Goal: Check status: Check status

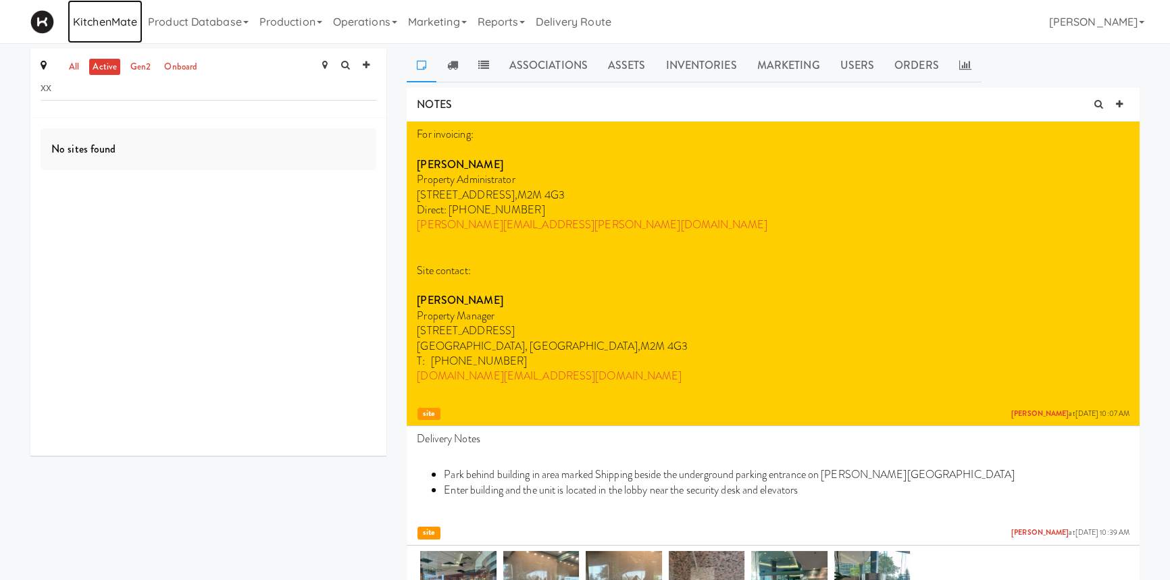
click at [93, 28] on link "KitchenMate" at bounding box center [105, 21] width 75 height 43
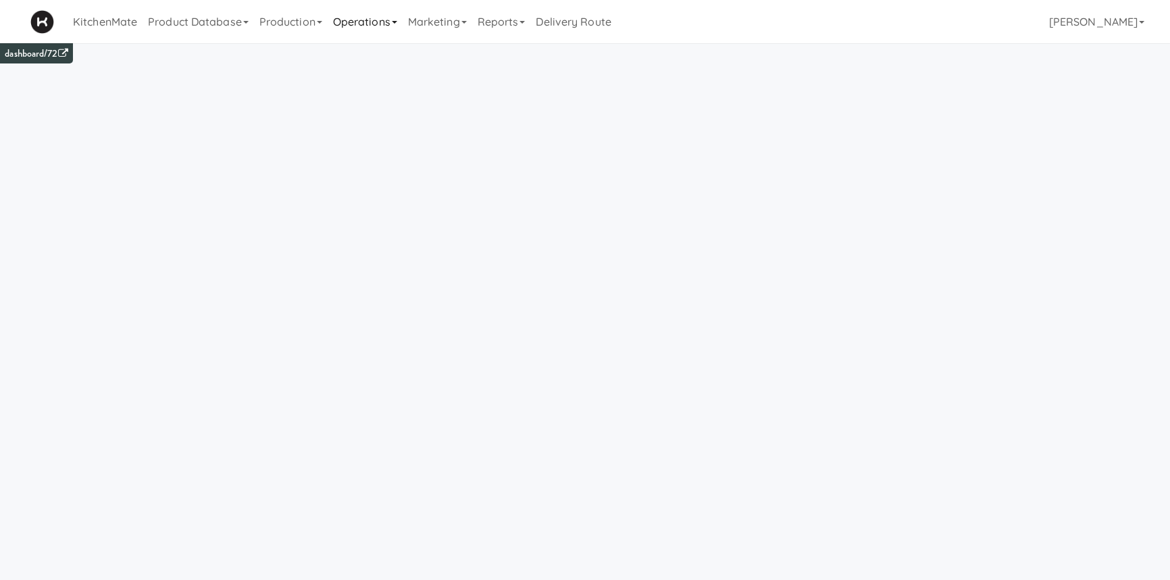
click at [382, 27] on link "Operations" at bounding box center [365, 21] width 75 height 43
click at [372, 76] on link "Companies" at bounding box center [382, 83] width 108 height 24
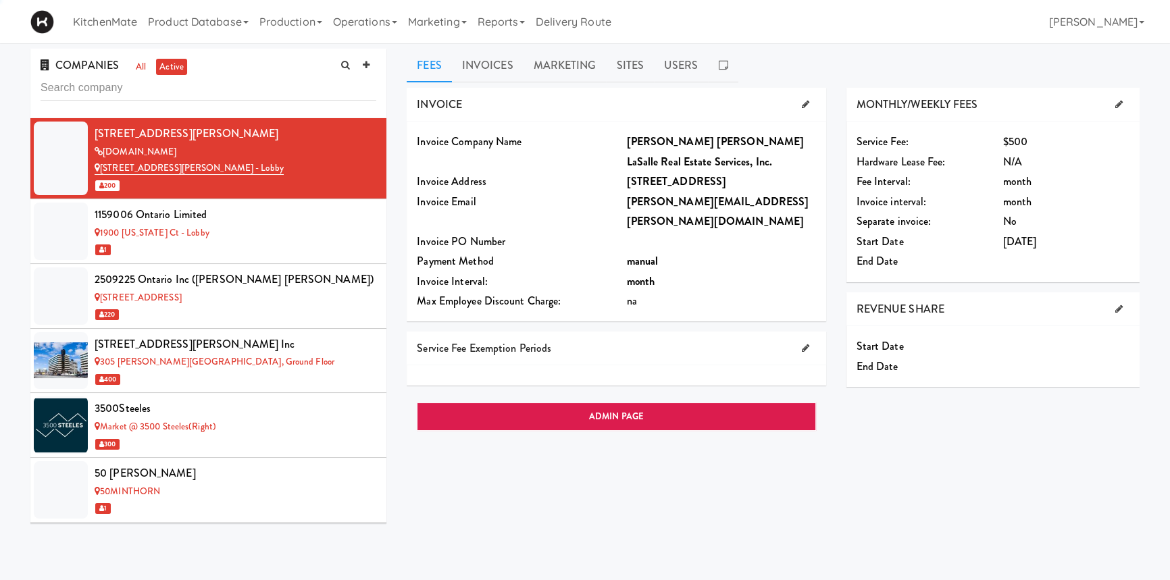
click at [193, 89] on input "text" at bounding box center [209, 88] width 336 height 25
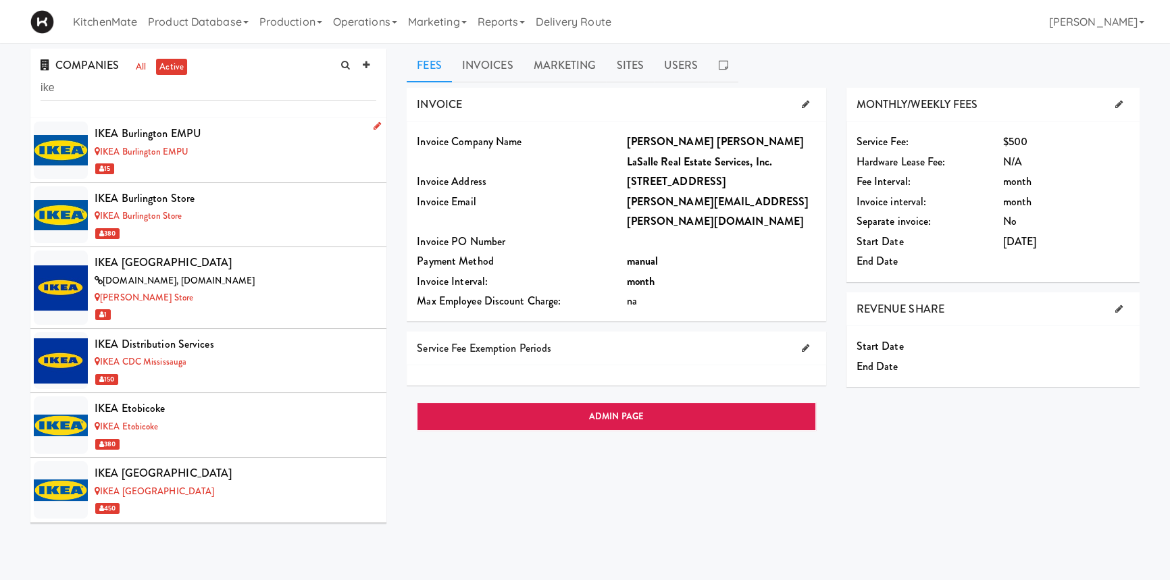
type input "ike"
click at [175, 153] on link "IKEA Burlington EMPU" at bounding box center [142, 151] width 94 height 13
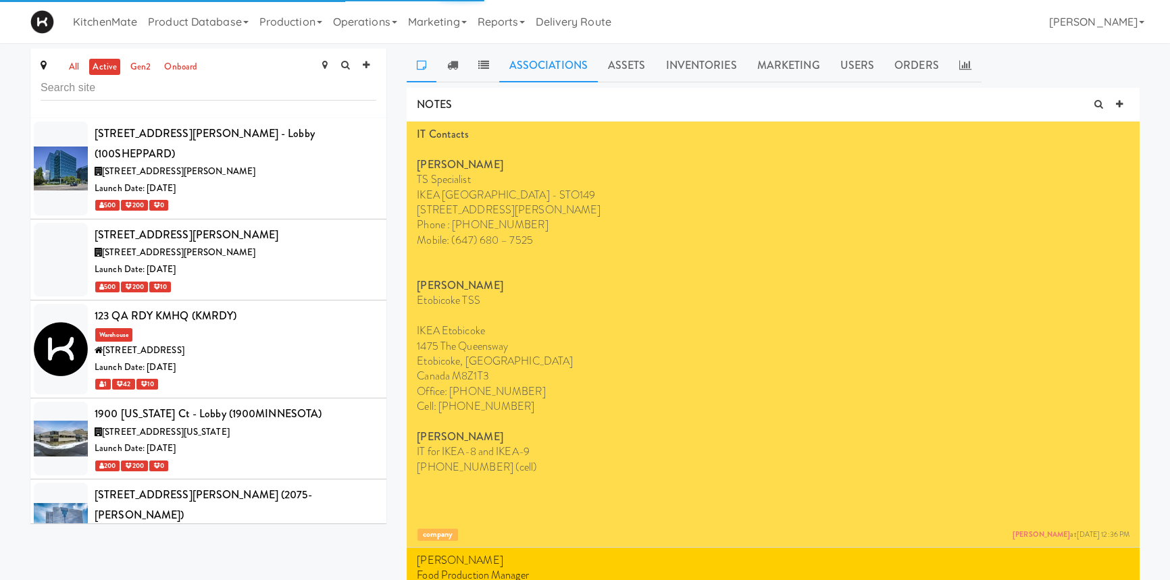
scroll to position [3279, 0]
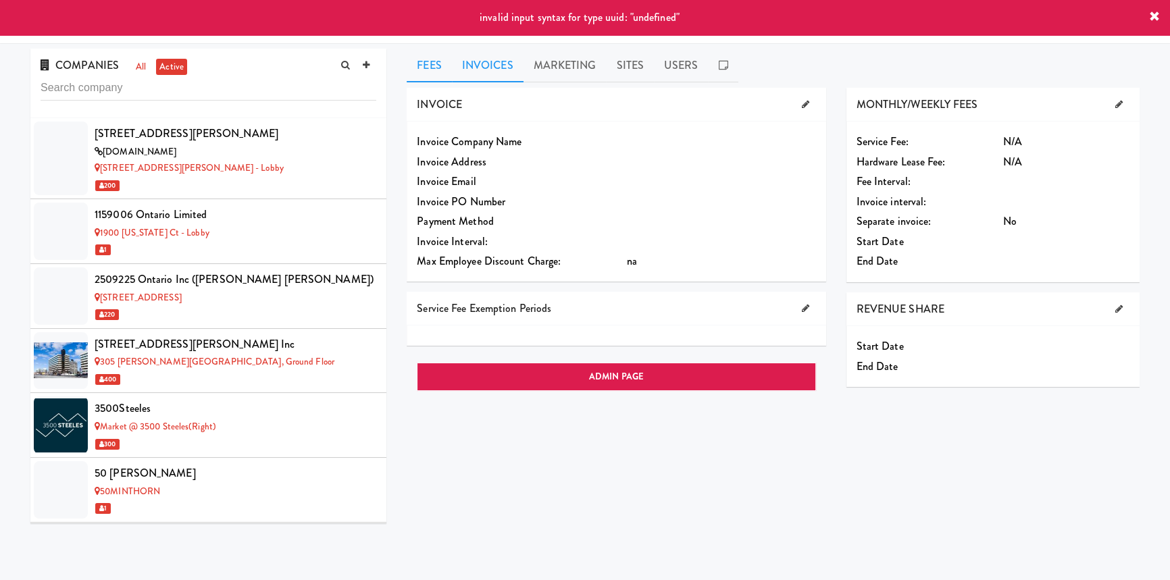
click at [505, 55] on link "Invoices" at bounding box center [488, 66] width 72 height 34
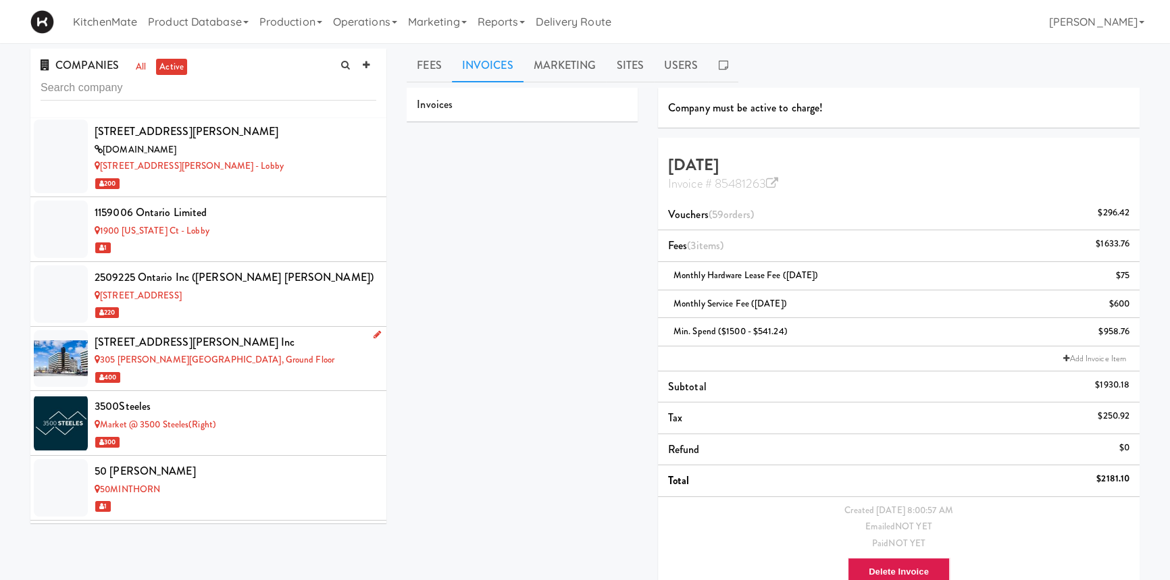
scroll to position [3, 0]
click at [459, 251] on div "Invoices Company must be active to charge! [DATE] Invoice # 85481263 Vouchers (…" at bounding box center [773, 348] width 753 height 520
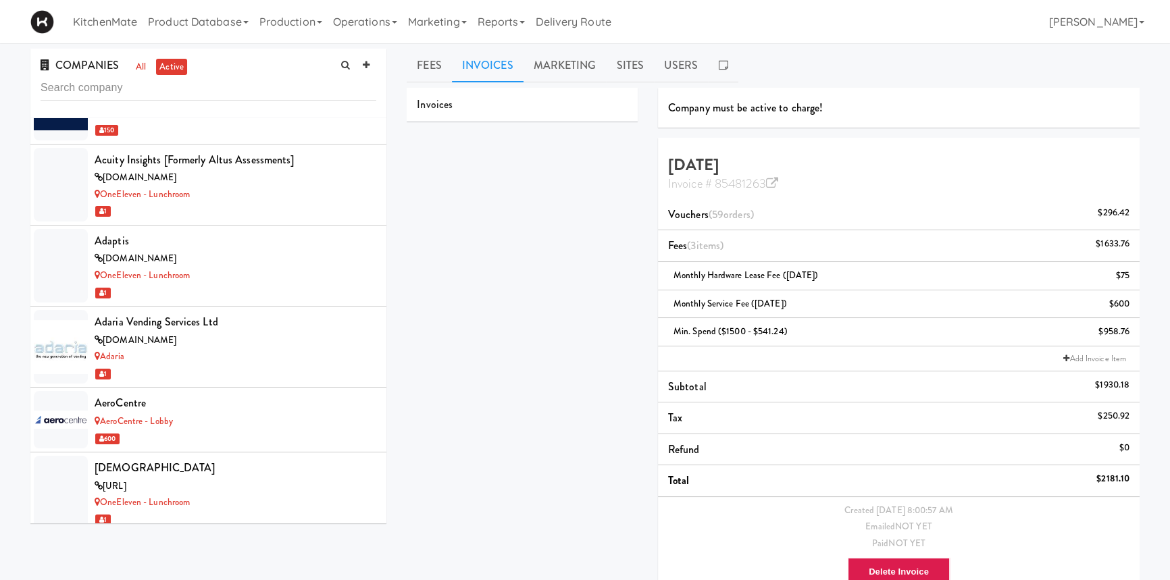
scroll to position [542, 0]
click at [168, 92] on input "text" at bounding box center [209, 88] width 336 height 25
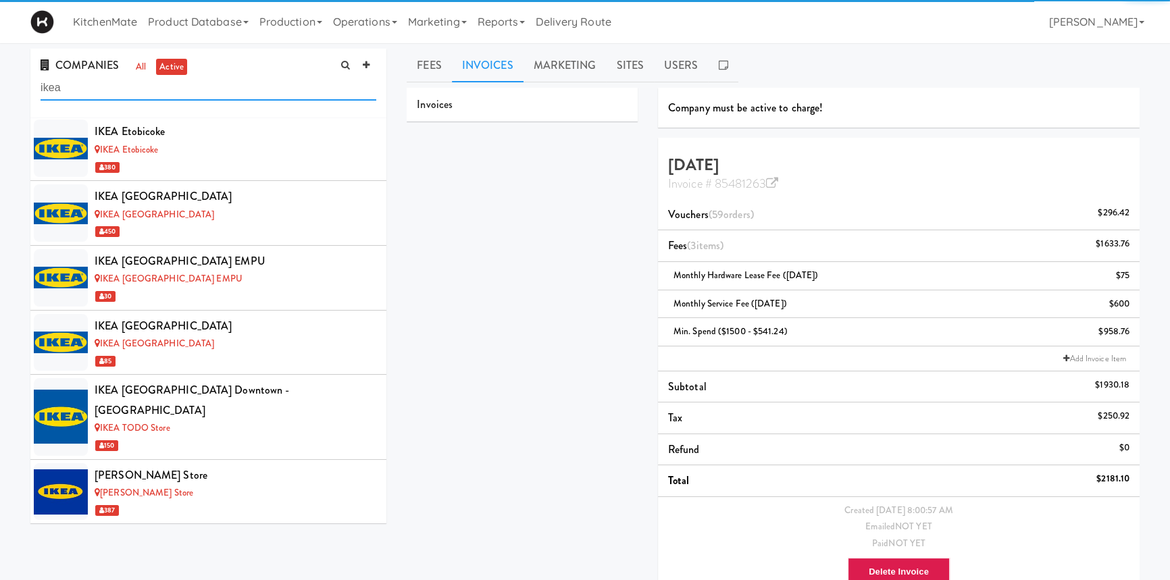
scroll to position [257, 0]
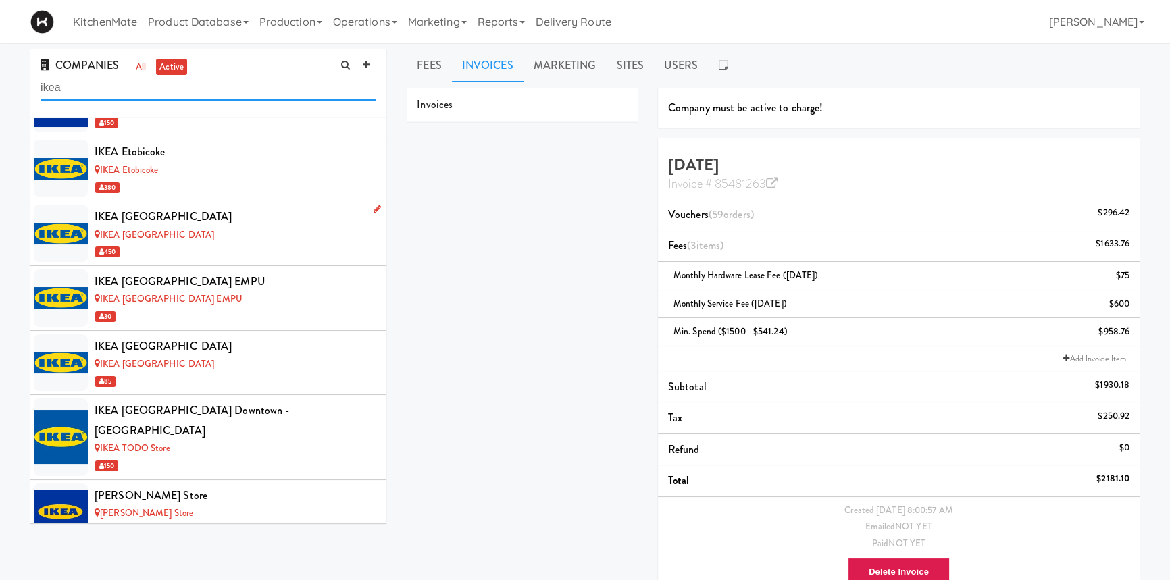
type input "ikea"
click at [175, 221] on div "IKEA [GEOGRAPHIC_DATA]" at bounding box center [236, 217] width 282 height 20
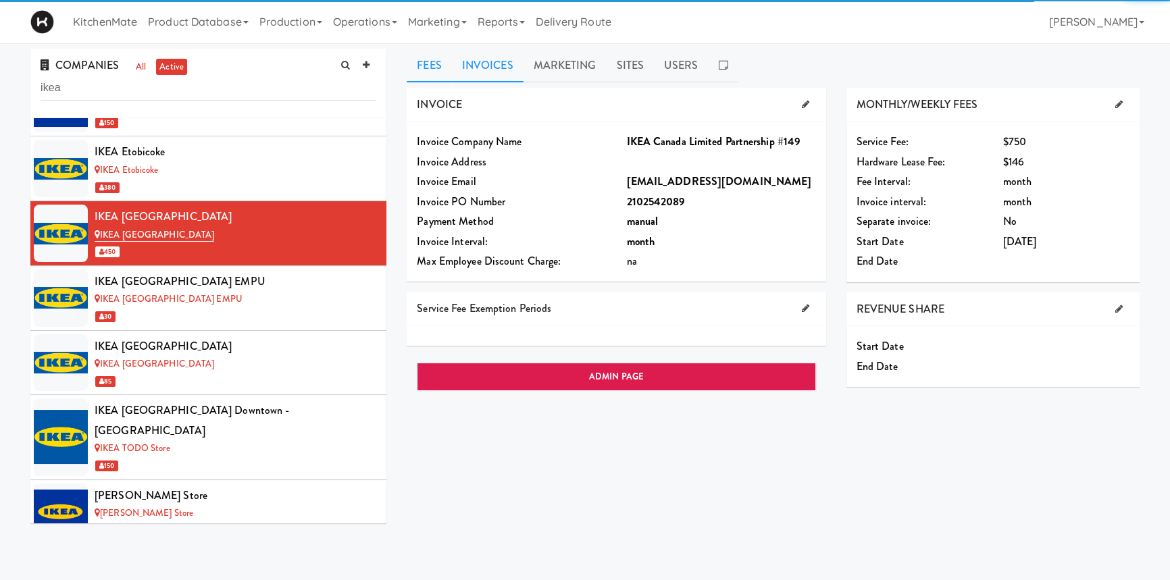
click at [509, 53] on link "Invoices" at bounding box center [488, 66] width 72 height 34
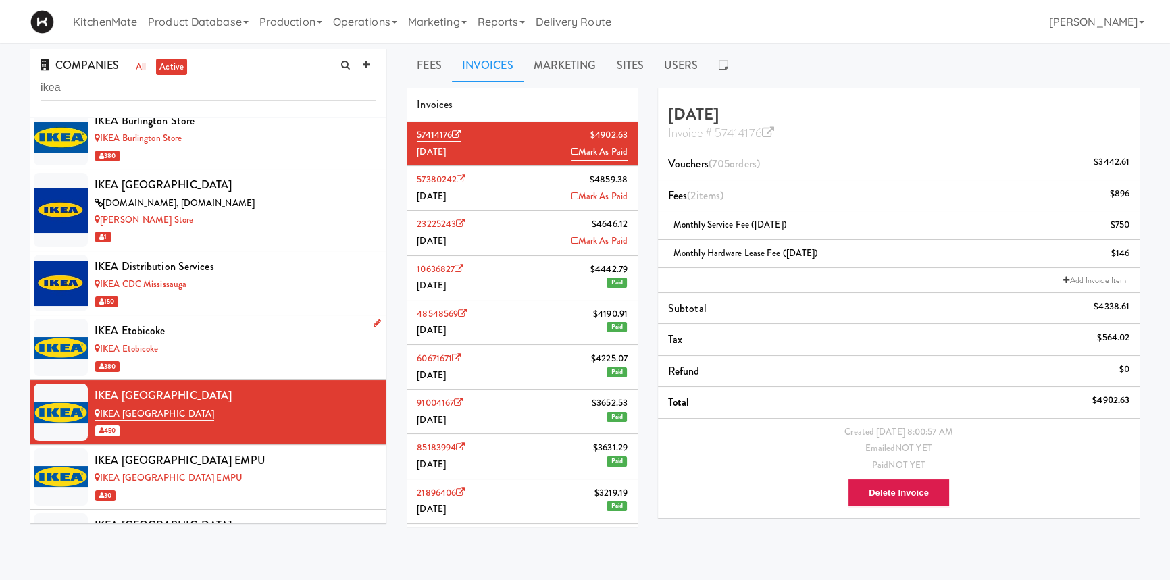
scroll to position [77, 0]
click at [224, 459] on div "IKEA [GEOGRAPHIC_DATA] EMPU" at bounding box center [236, 461] width 282 height 20
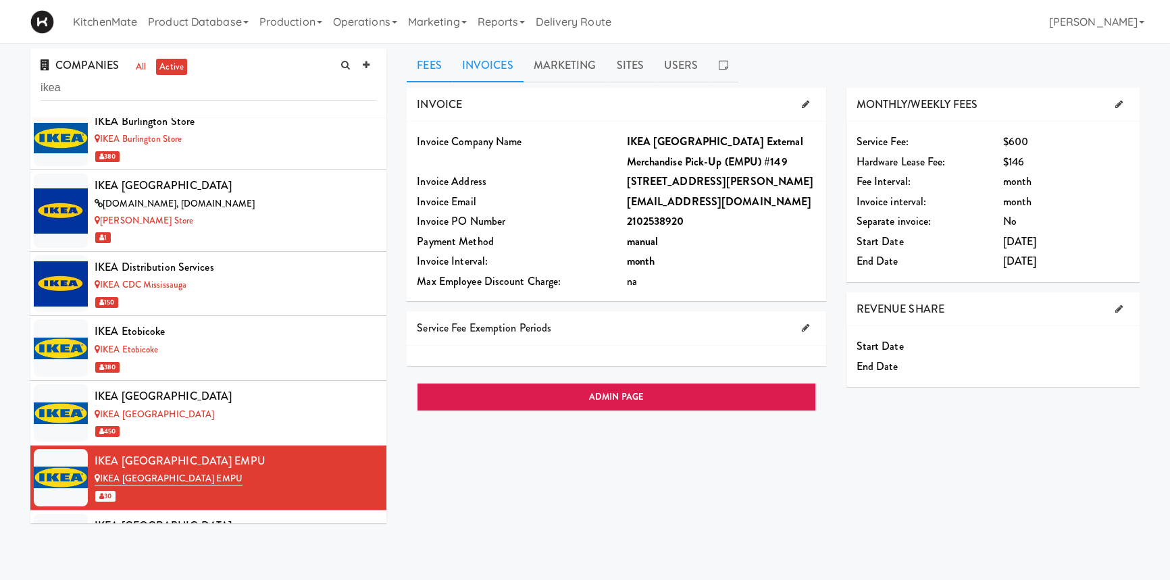
click at [498, 52] on link "Invoices" at bounding box center [488, 66] width 72 height 34
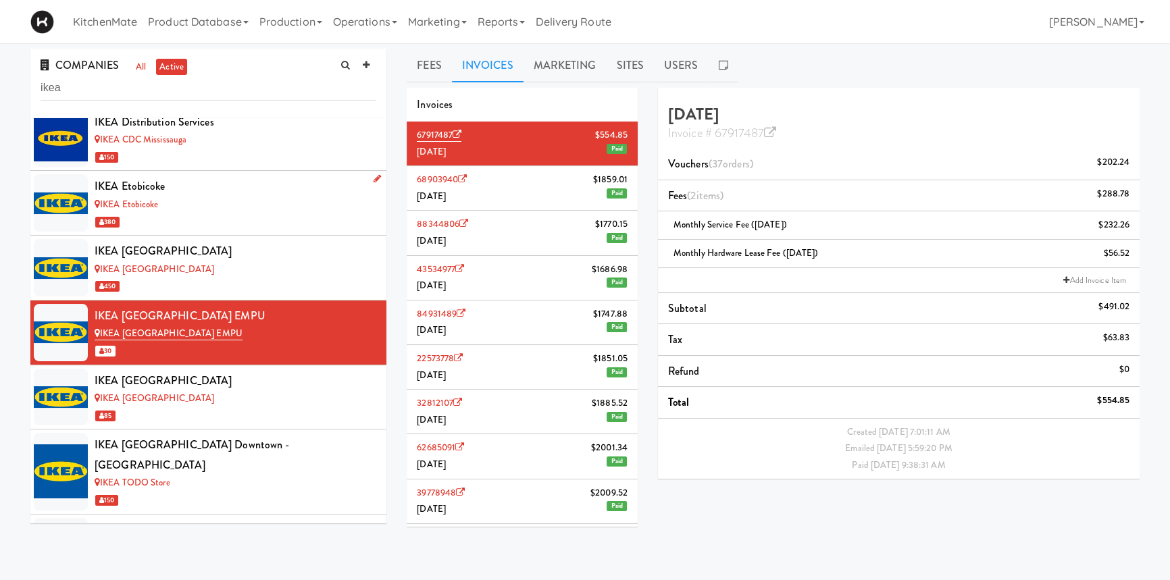
scroll to position [238, 0]
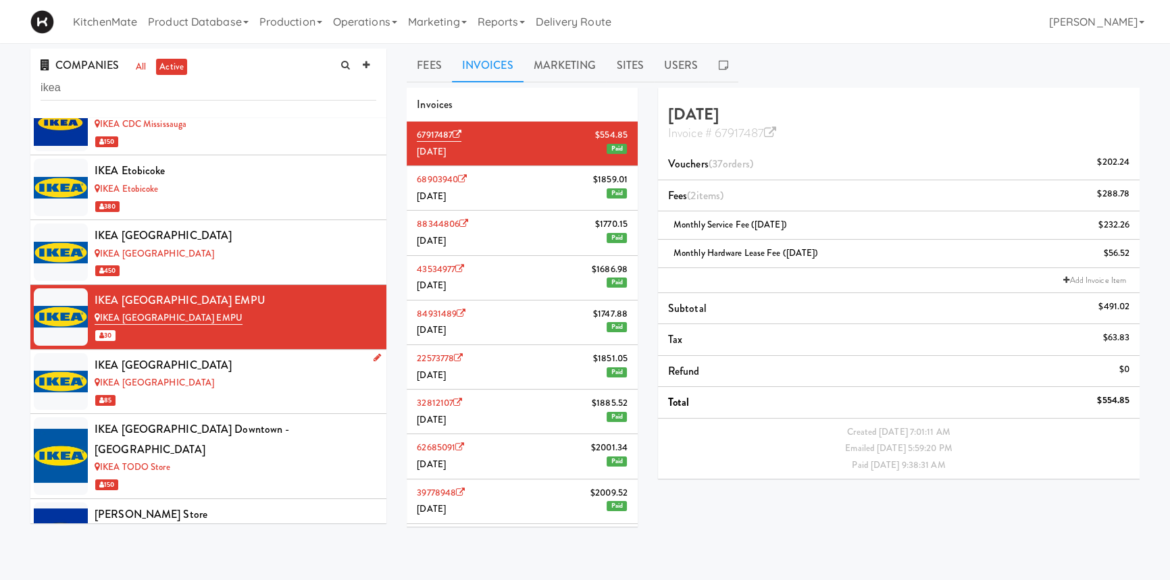
click at [264, 370] on div "IKEA [GEOGRAPHIC_DATA]" at bounding box center [236, 365] width 282 height 20
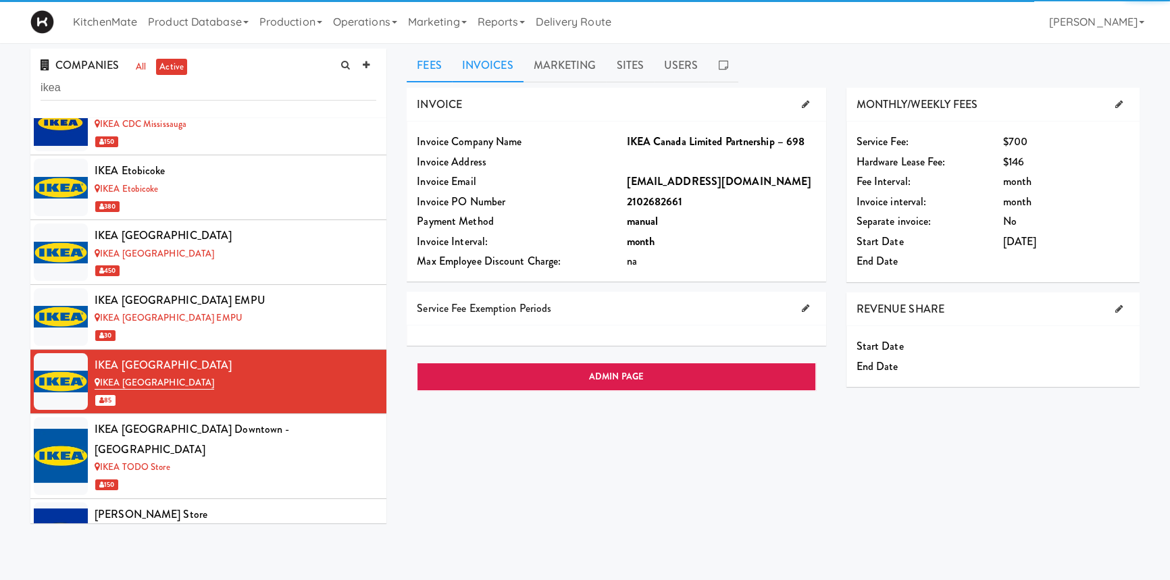
click at [501, 70] on link "Invoices" at bounding box center [488, 66] width 72 height 34
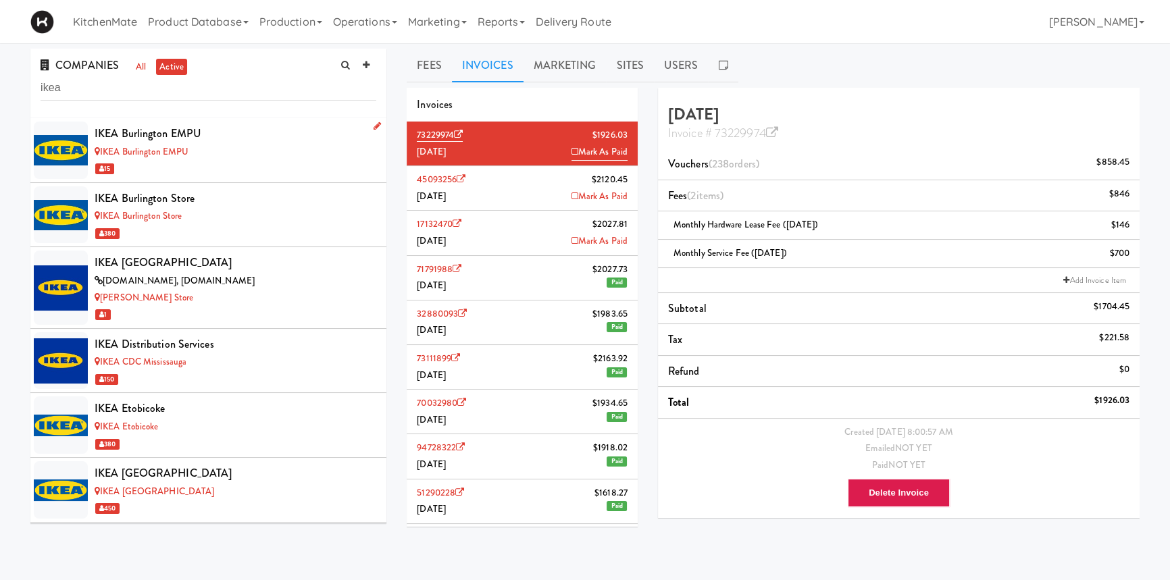
click at [224, 170] on div "15" at bounding box center [236, 168] width 282 height 17
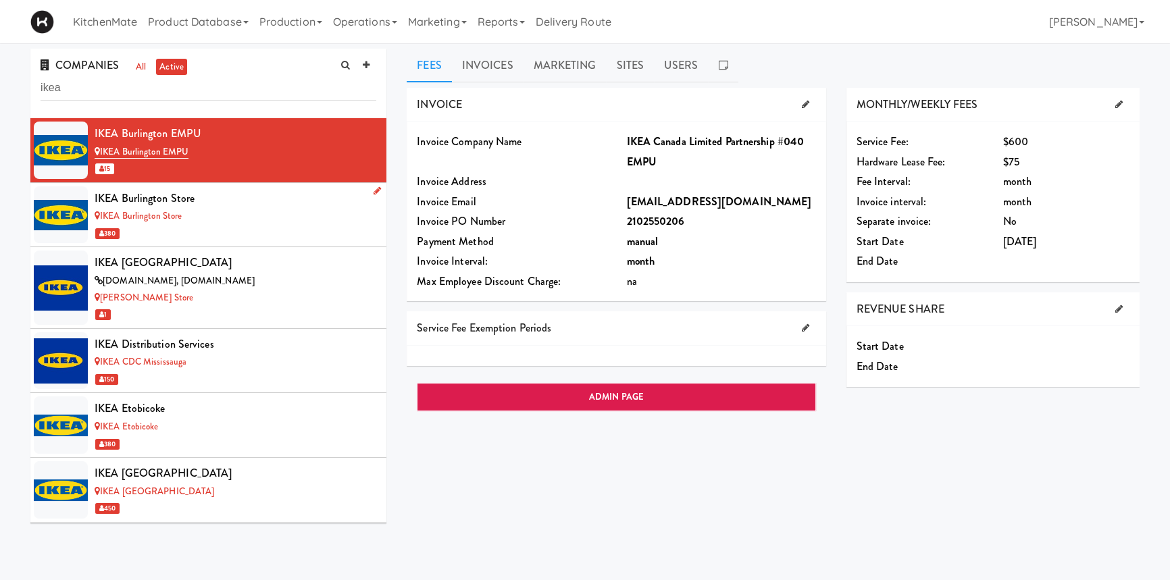
click at [219, 206] on div "IKEA Burlington Store" at bounding box center [236, 199] width 282 height 20
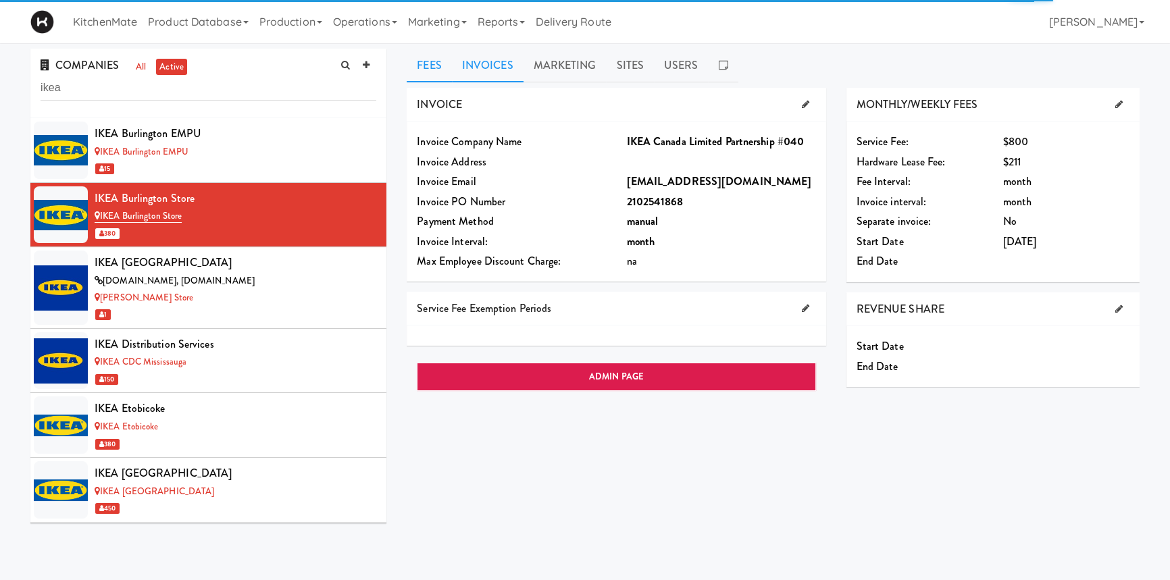
click at [493, 72] on link "Invoices" at bounding box center [488, 66] width 72 height 34
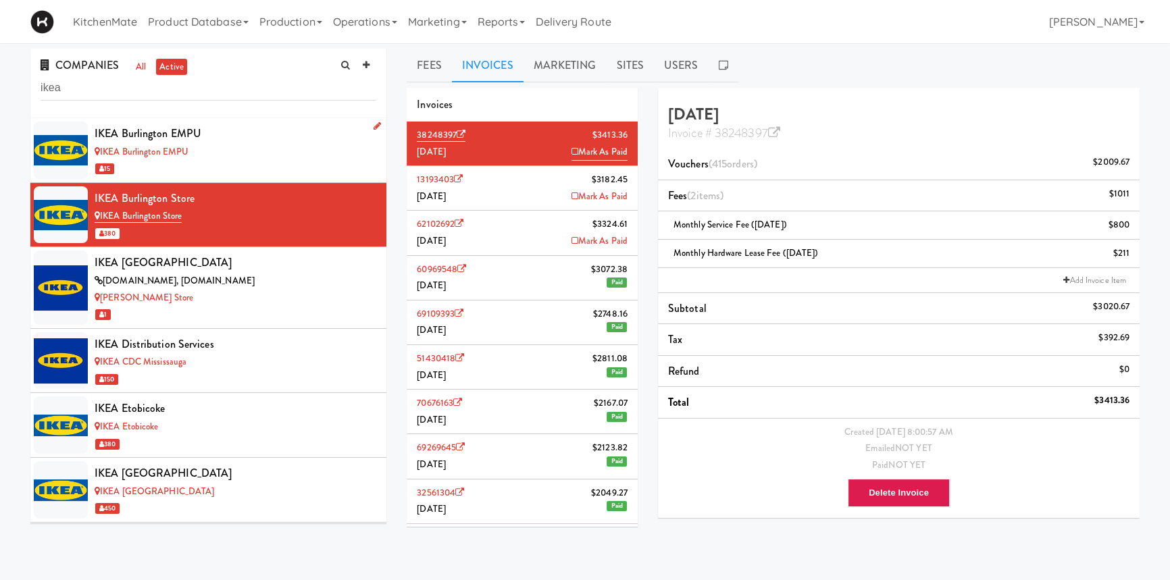
click at [215, 151] on div "IKEA Burlington EMPU" at bounding box center [236, 152] width 282 height 17
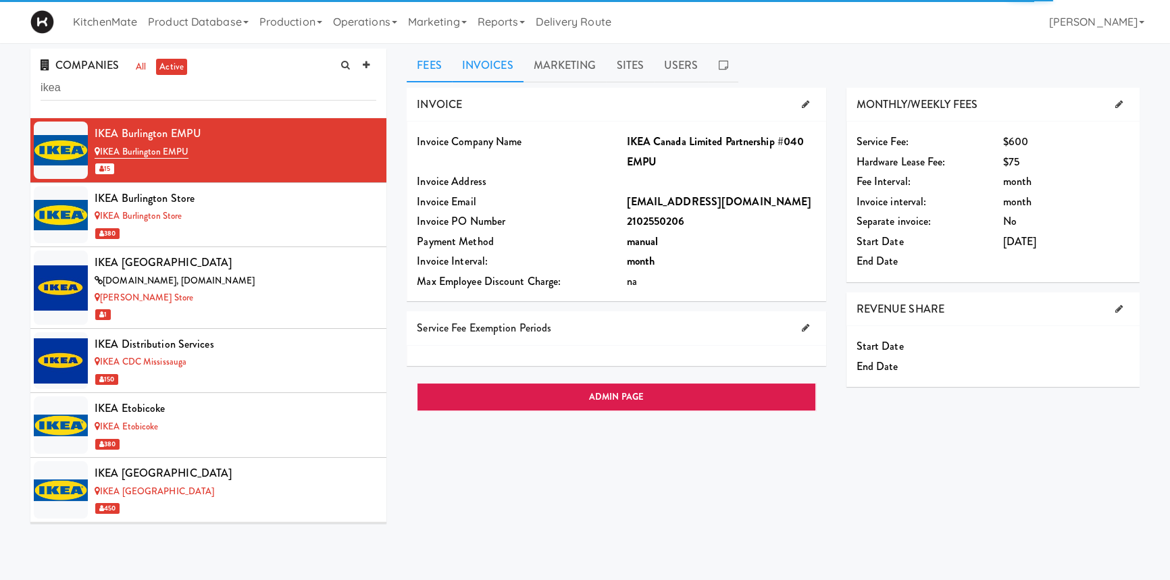
click at [484, 56] on link "Invoices" at bounding box center [488, 66] width 72 height 34
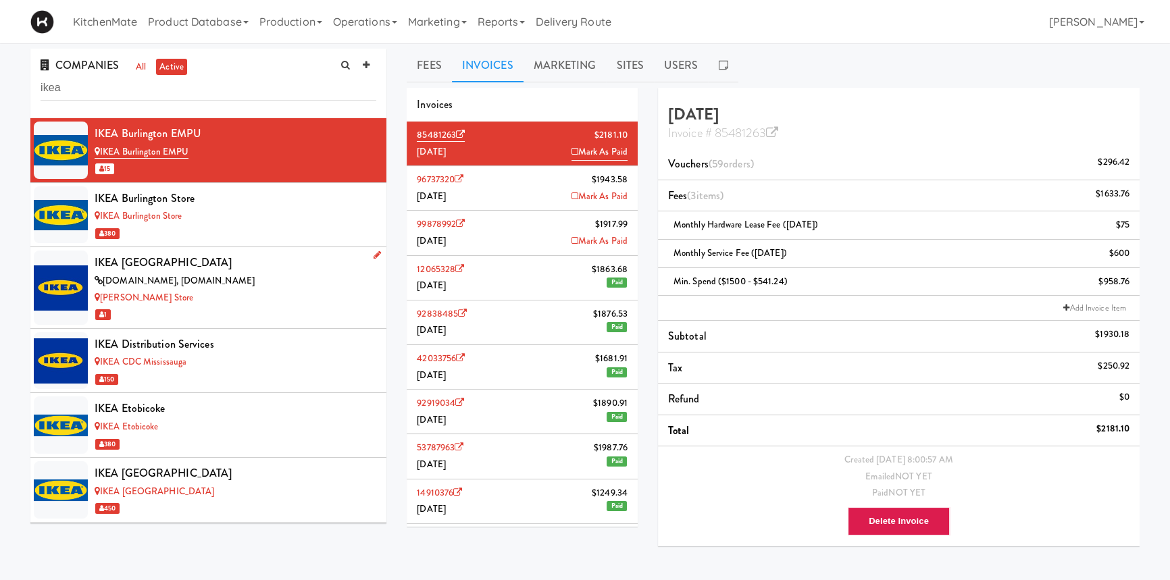
click at [204, 267] on div "IKEA [GEOGRAPHIC_DATA]" at bounding box center [236, 263] width 282 height 20
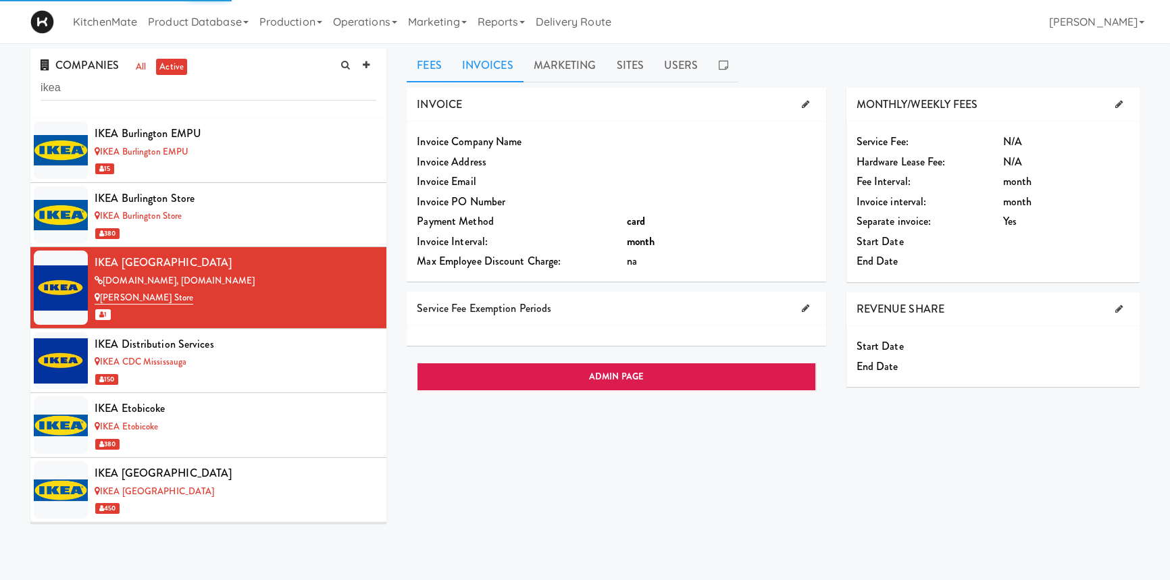
click at [493, 68] on link "Invoices" at bounding box center [488, 66] width 72 height 34
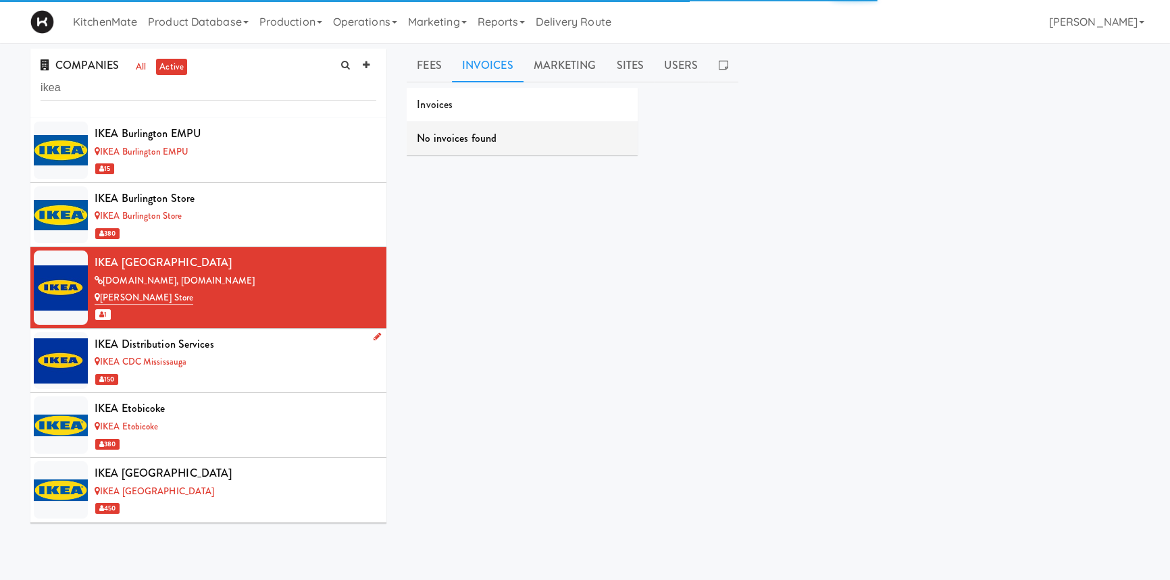
click at [257, 366] on div "IKEA CDC Mississauga" at bounding box center [236, 362] width 282 height 17
click at [227, 357] on div "IKEA CDC Mississauga" at bounding box center [236, 362] width 282 height 17
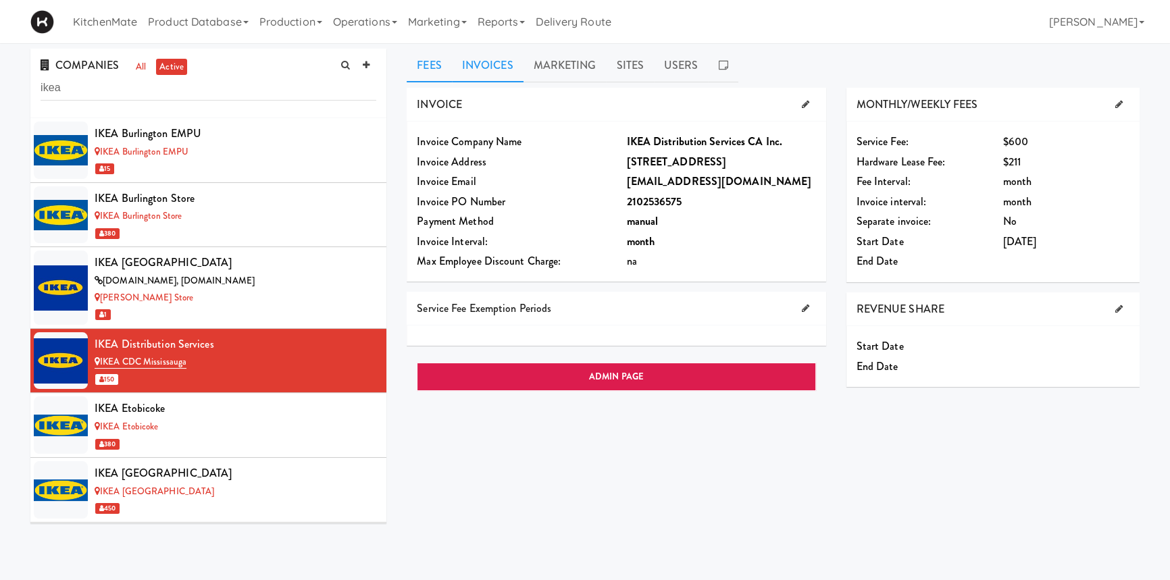
click at [497, 61] on link "Invoices" at bounding box center [488, 66] width 72 height 34
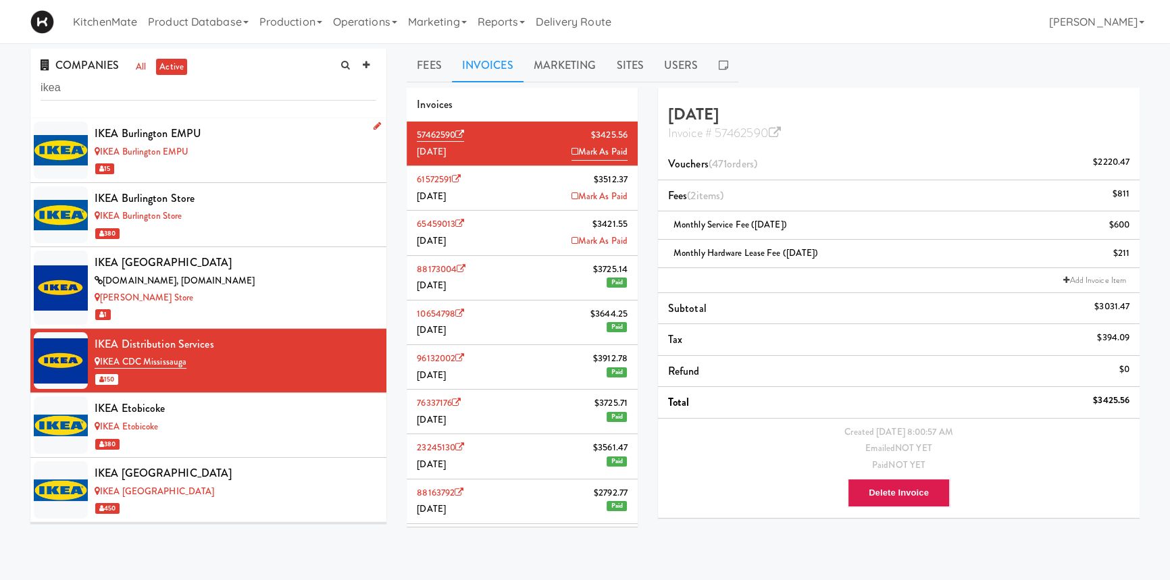
click at [220, 132] on div "IKEA Burlington EMPU" at bounding box center [236, 134] width 282 height 20
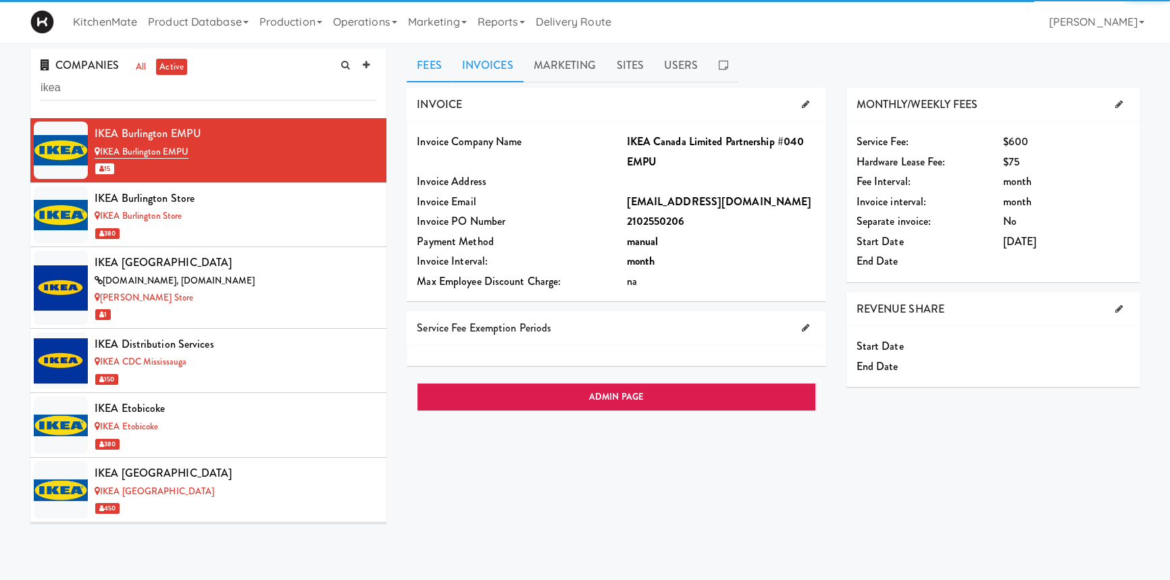
click at [482, 66] on link "Invoices" at bounding box center [488, 66] width 72 height 34
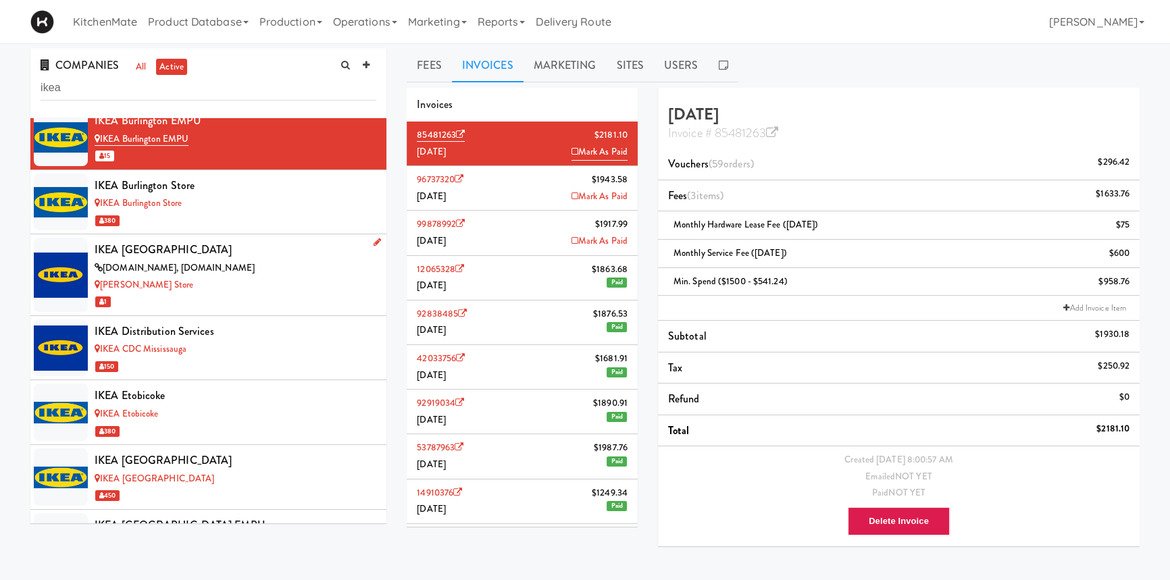
scroll to position [14, 0]
click at [485, 191] on li "96737320 $1943.58 [DATE] [PERSON_NAME]" at bounding box center [522, 188] width 231 height 45
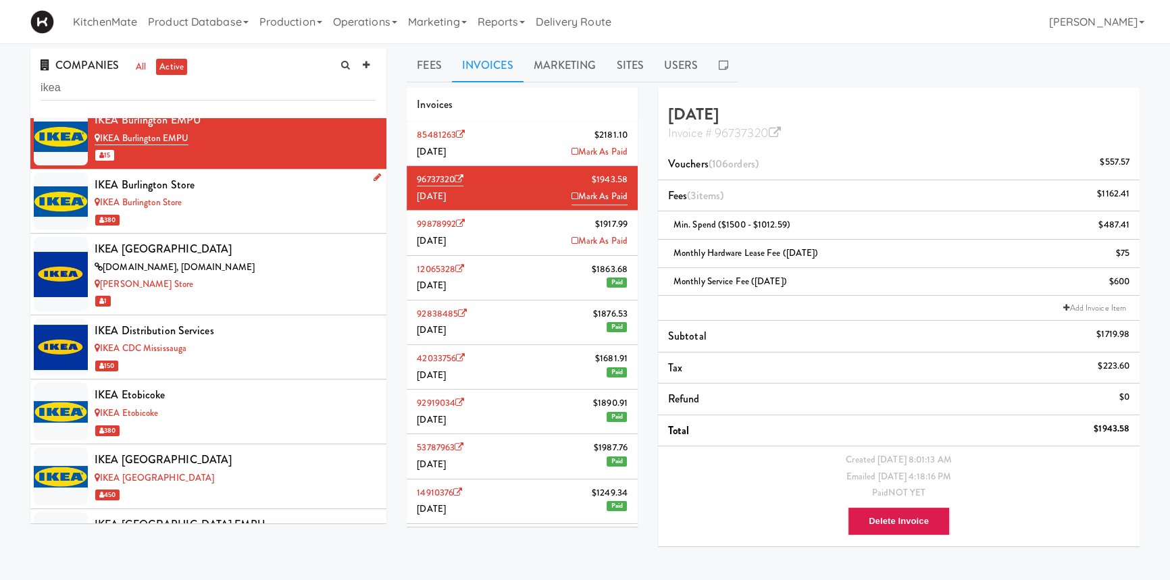
click at [220, 186] on div "IKEA Burlington Store" at bounding box center [236, 185] width 282 height 20
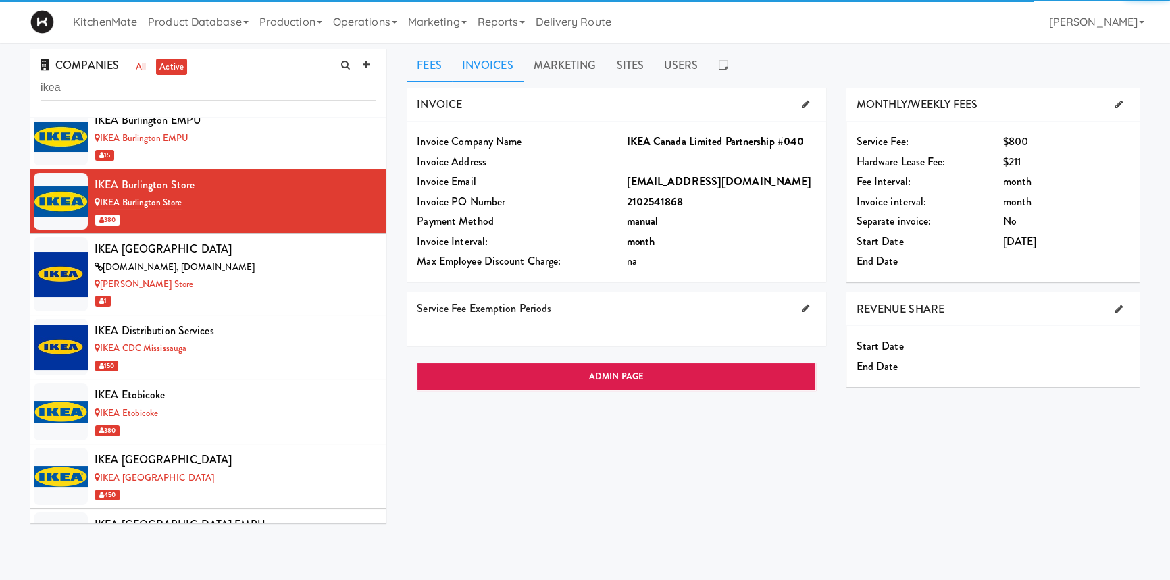
click at [472, 72] on link "Invoices" at bounding box center [488, 66] width 72 height 34
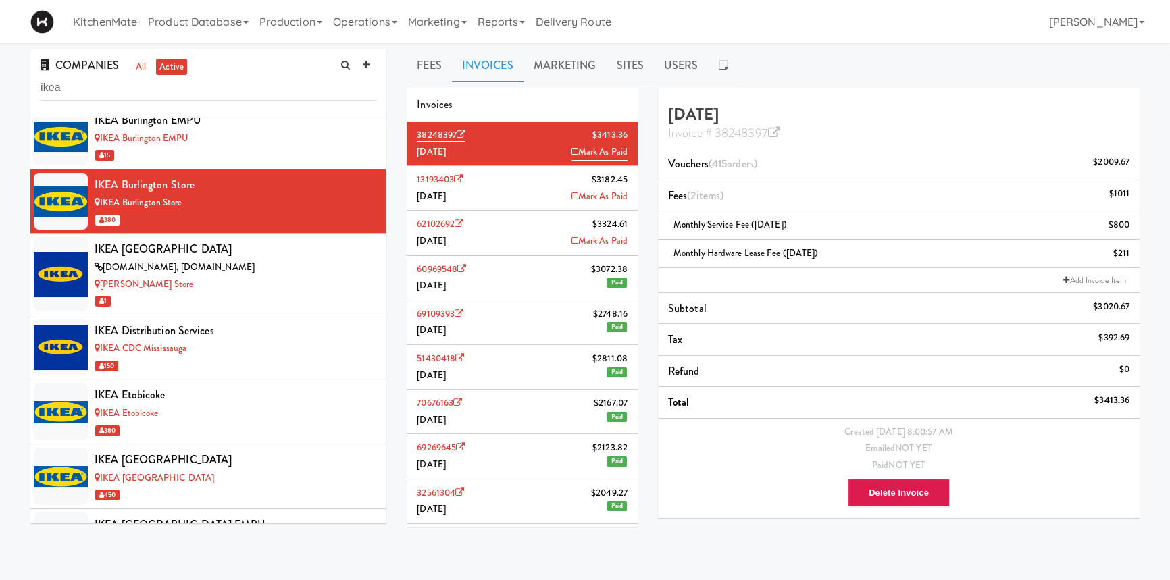
click at [514, 188] on li "13193403 $3182.45 [DATE] Mark As Paid" at bounding box center [522, 188] width 231 height 45
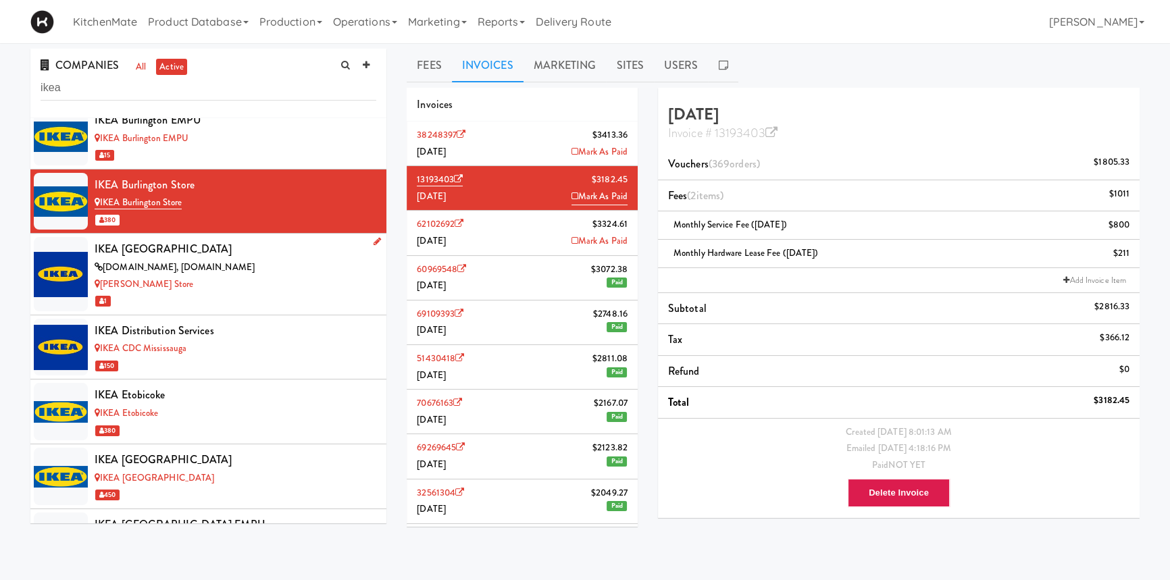
click at [272, 272] on div "[DOMAIN_NAME], [DOMAIN_NAME]" at bounding box center [236, 267] width 282 height 17
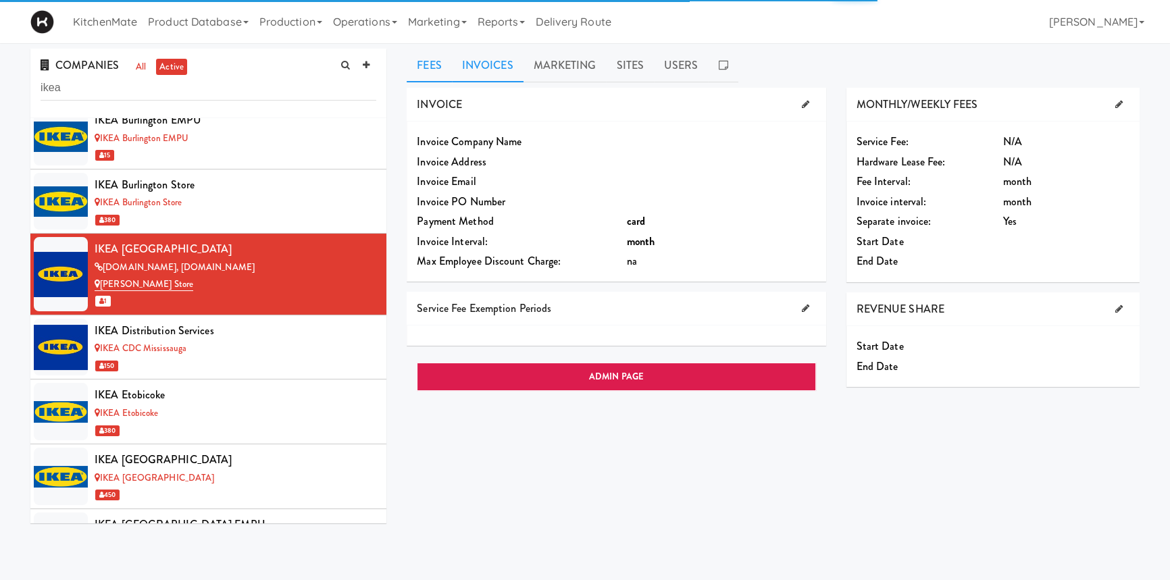
click at [482, 65] on link "Invoices" at bounding box center [488, 66] width 72 height 34
click at [290, 347] on div "IKEA CDC Mississauga" at bounding box center [236, 349] width 282 height 17
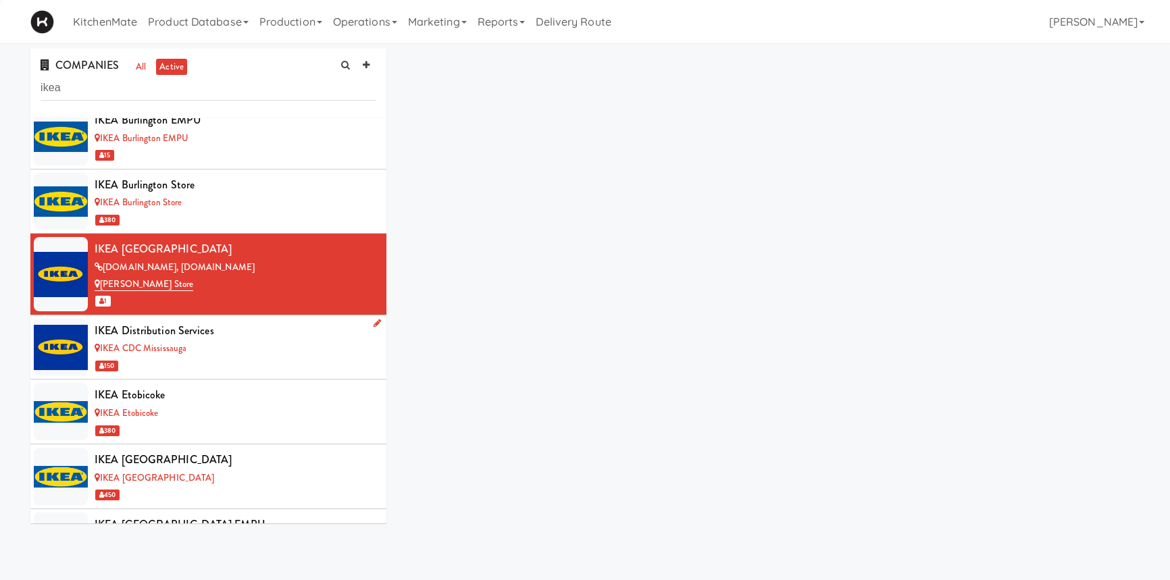
click at [228, 344] on div "IKEA CDC Mississauga" at bounding box center [236, 349] width 282 height 17
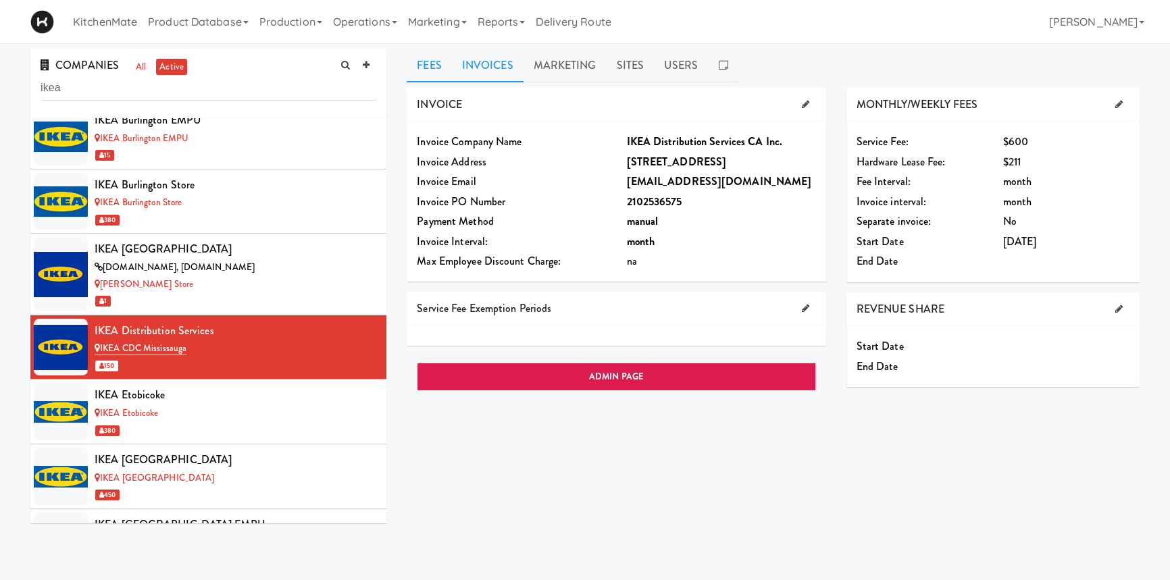
click at [487, 67] on link "Invoices" at bounding box center [488, 66] width 72 height 34
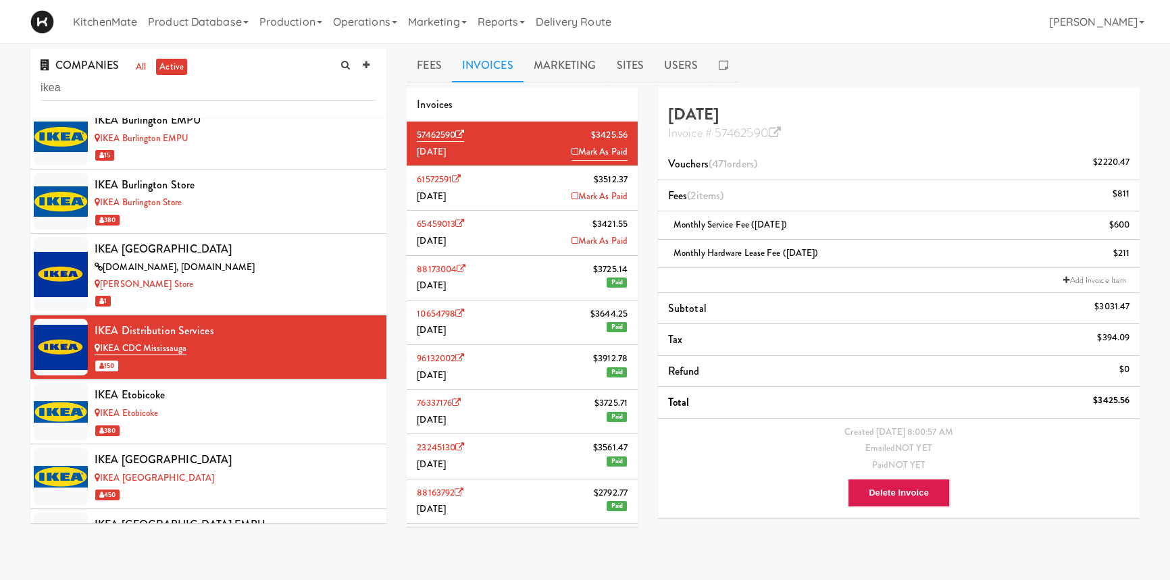
click at [535, 189] on li "61572591 $3512.37 [DATE] Mark As Paid" at bounding box center [522, 188] width 231 height 45
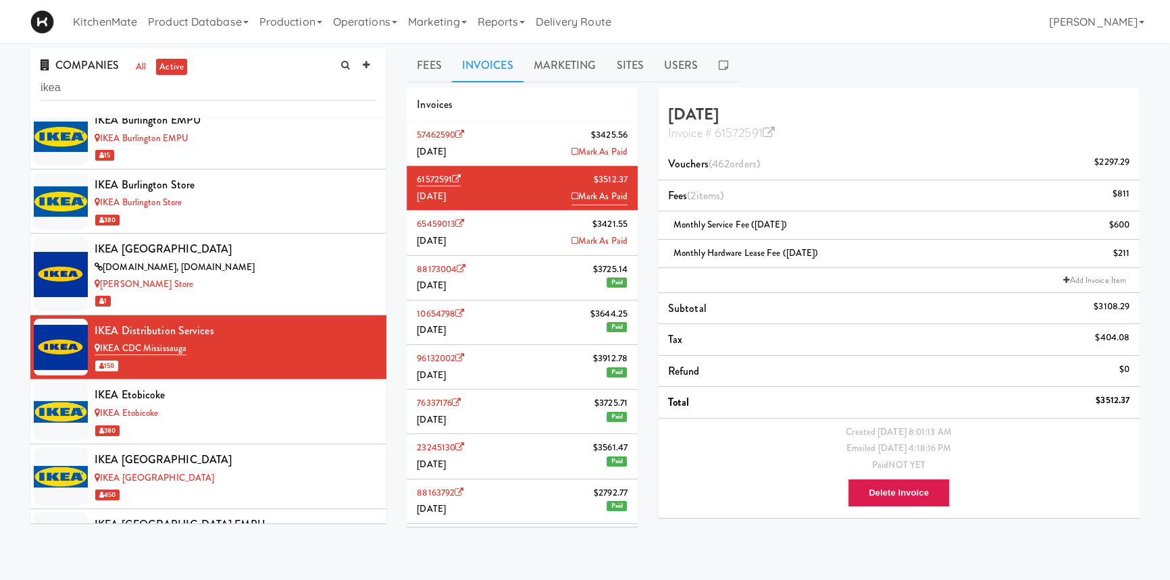
click at [497, 233] on li "65459013 $3421.55 [DATE] [PERSON_NAME]" at bounding box center [522, 233] width 231 height 45
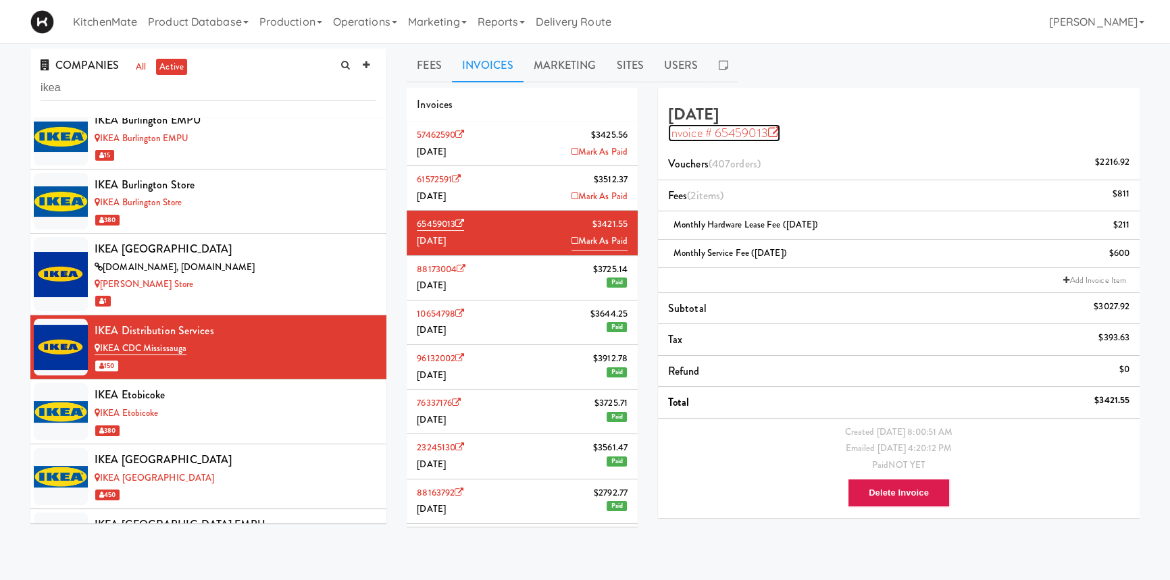
click at [774, 131] on icon at bounding box center [774, 133] width 12 height 12
click at [459, 223] on icon at bounding box center [459, 224] width 9 height 9
click at [214, 299] on div "1" at bounding box center [236, 301] width 282 height 17
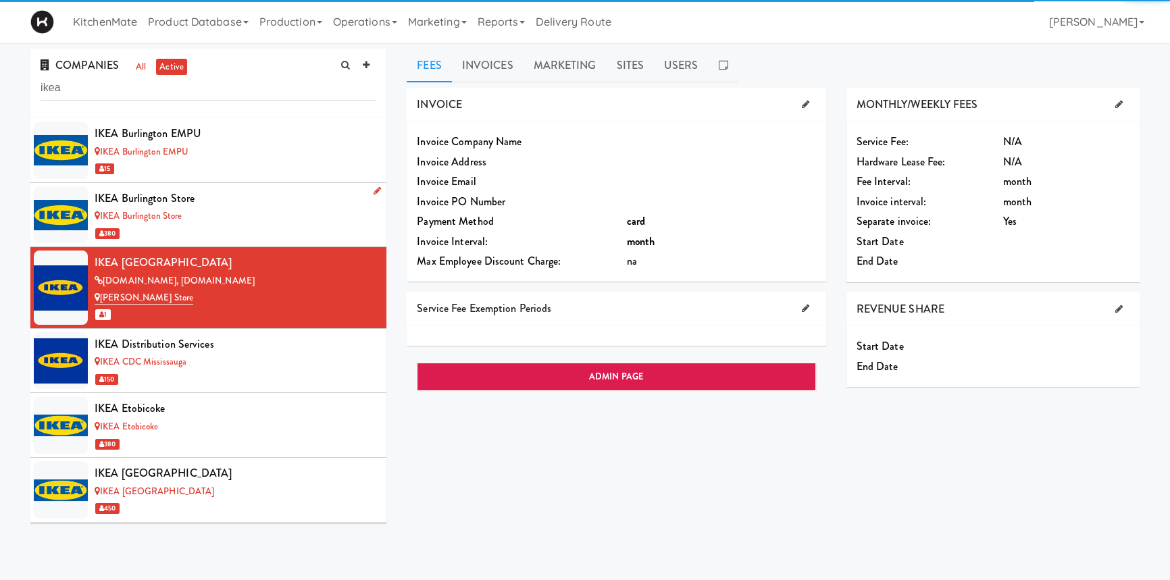
click at [226, 218] on div "IKEA Burlington Store" at bounding box center [236, 216] width 282 height 17
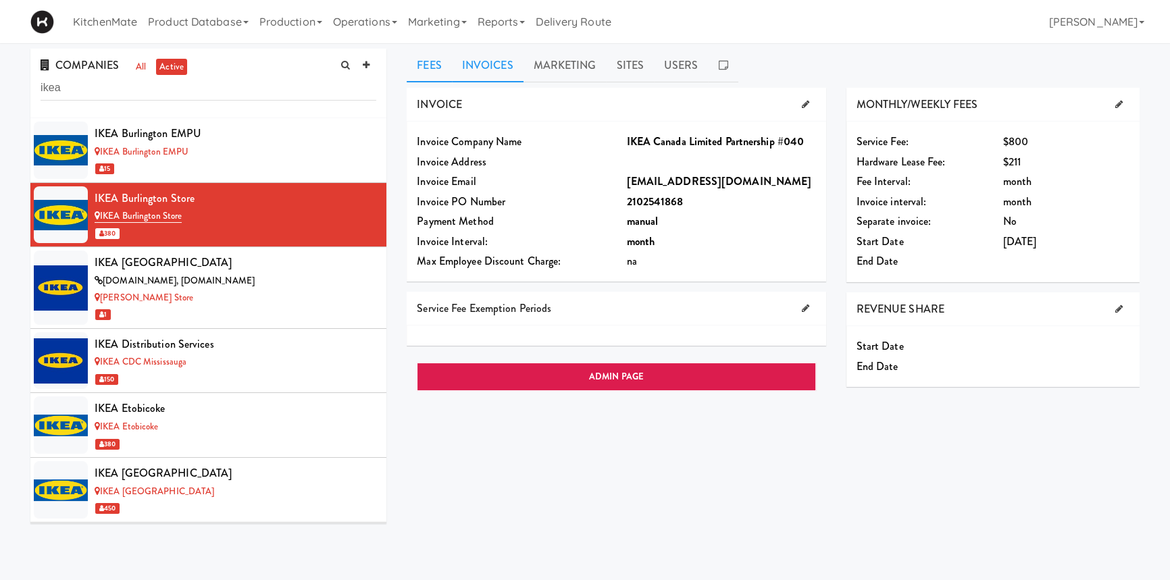
click at [483, 68] on link "Invoices" at bounding box center [488, 66] width 72 height 34
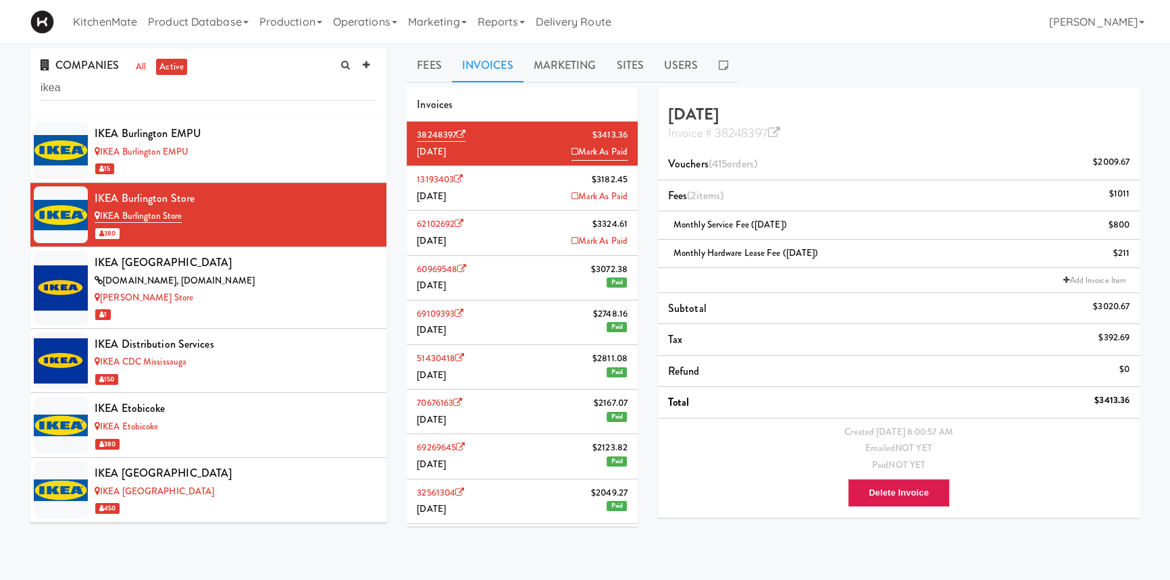
click at [518, 184] on li "13193403 $3182.45 [DATE] Mark As Paid" at bounding box center [522, 188] width 231 height 45
